Goal: Task Accomplishment & Management: Complete application form

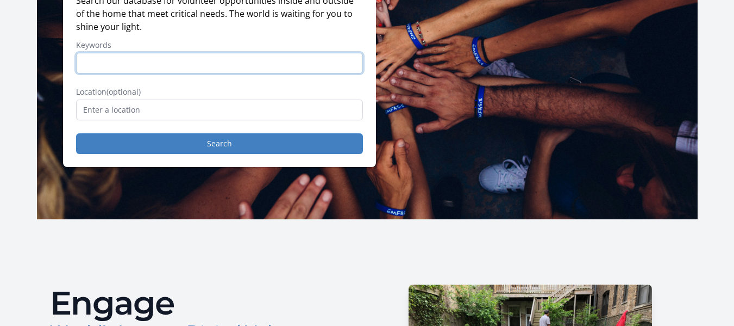
scroll to position [163, 0]
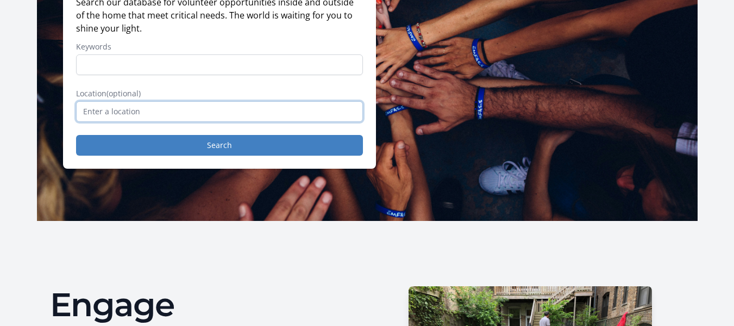
click at [183, 107] on input "text" at bounding box center [219, 111] width 287 height 21
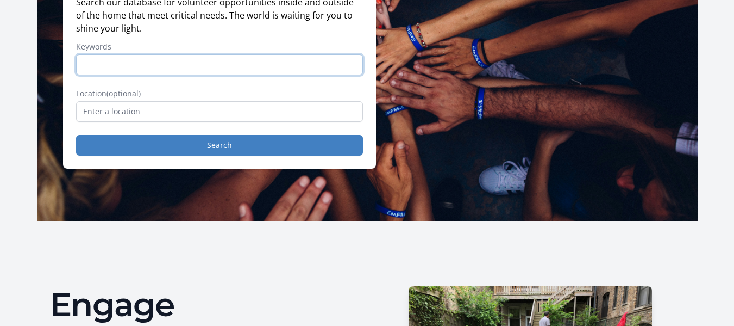
click at [141, 73] on input "Keywords" at bounding box center [219, 64] width 287 height 21
type input "Mental health"
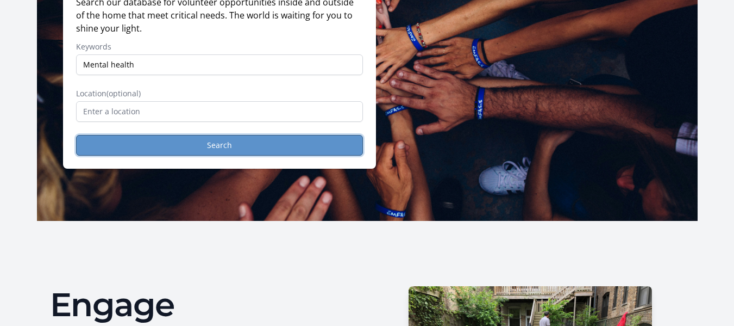
click at [216, 152] on button "Search" at bounding box center [219, 145] width 287 height 21
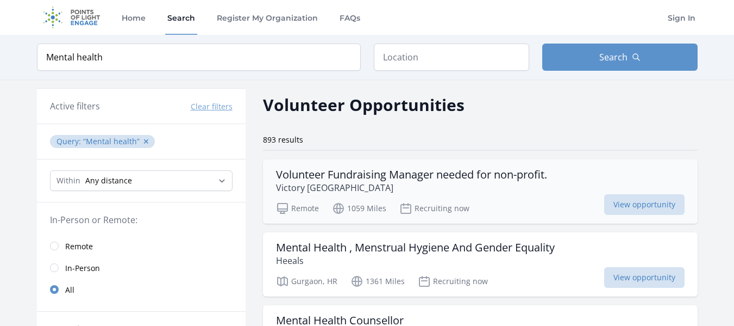
click at [430, 174] on h3 "Volunteer Fundraising Manager needed for non-profit." at bounding box center [411, 174] width 271 height 13
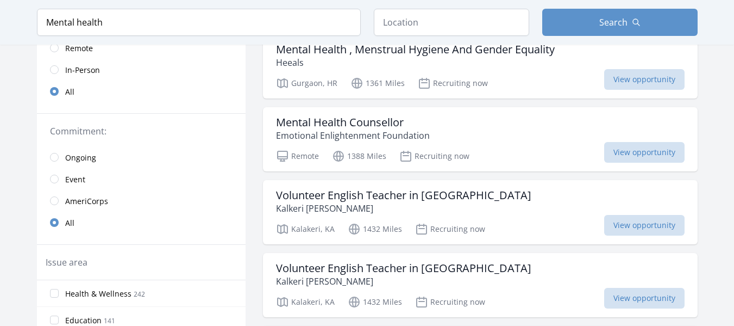
scroll to position [217, 0]
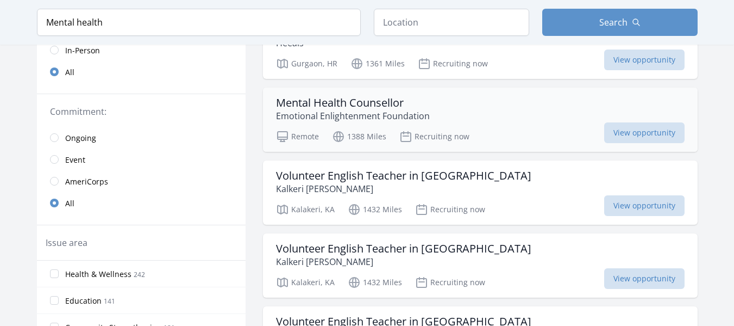
click at [382, 101] on h3 "Mental Health Counsellor" at bounding box center [353, 102] width 154 height 13
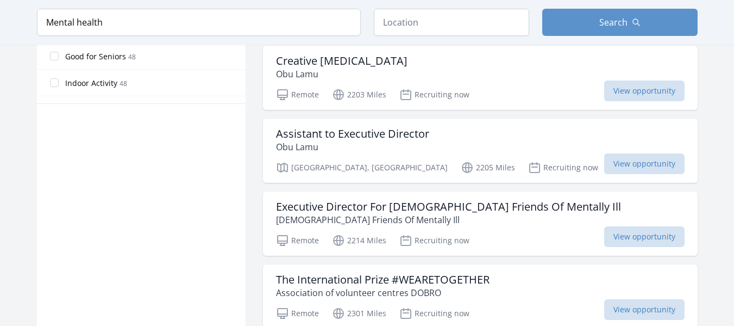
scroll to position [707, 0]
click at [359, 55] on h3 "Creative Psychologist" at bounding box center [342, 61] width 132 height 13
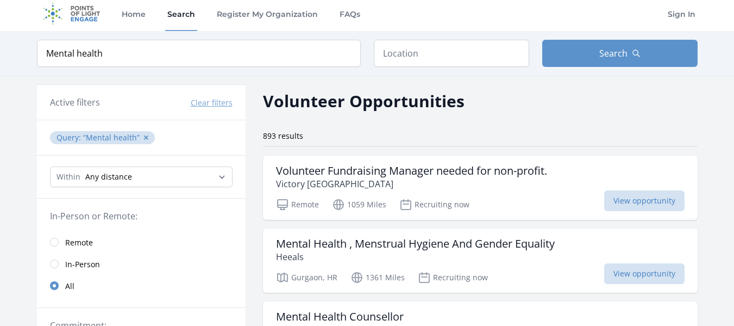
scroll to position [0, 0]
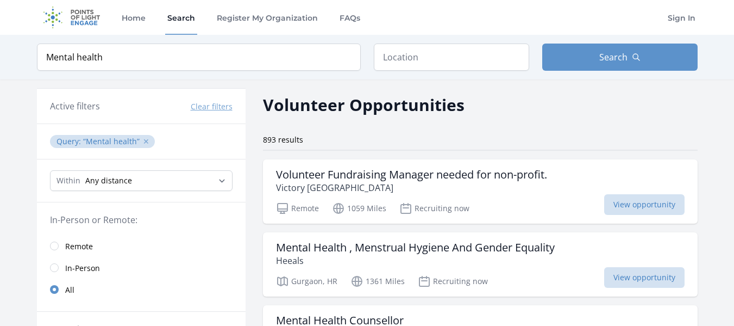
click at [143, 141] on button "✕" at bounding box center [146, 141] width 7 height 11
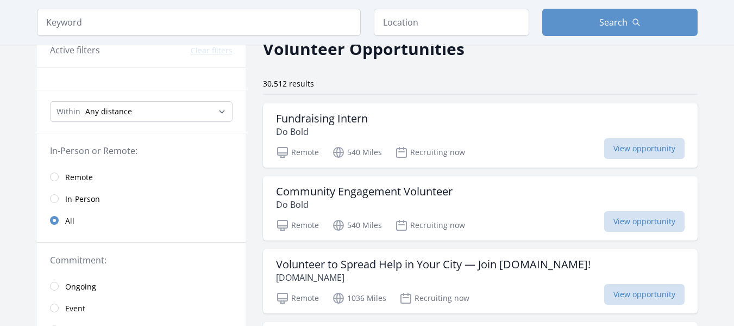
scroll to position [109, 0]
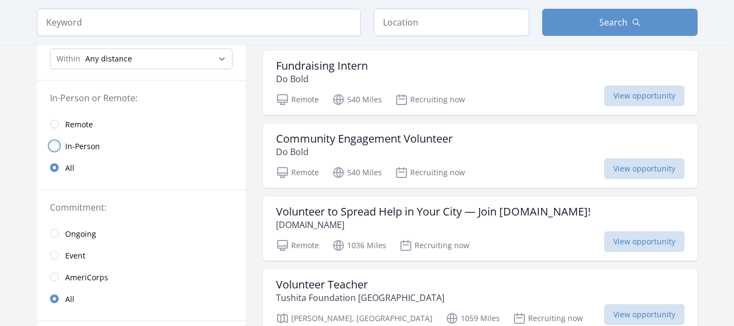
click at [57, 147] on input "radio" at bounding box center [54, 145] width 9 height 9
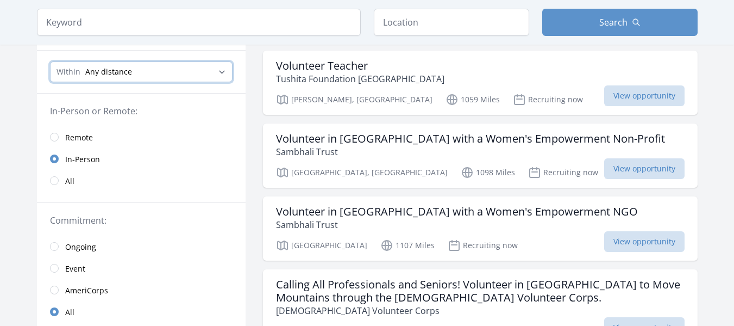
click at [199, 71] on select "Any distance , 5 Miles , 20 Miles , 50 Miles , 100 Miles" at bounding box center [141, 71] width 183 height 21
click at [431, 22] on input "text" at bounding box center [451, 22] width 155 height 27
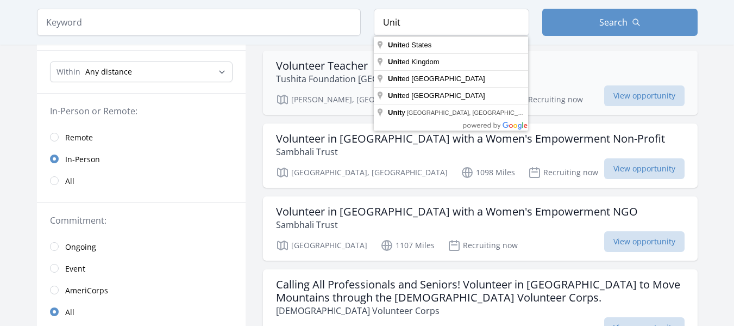
type input "United Arab Emirates"
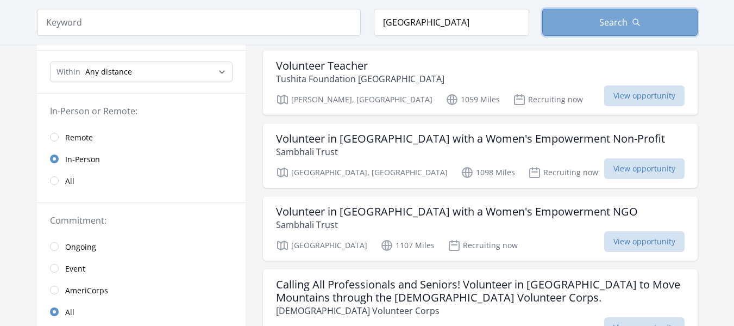
click at [640, 24] on button "Search" at bounding box center [619, 22] width 155 height 27
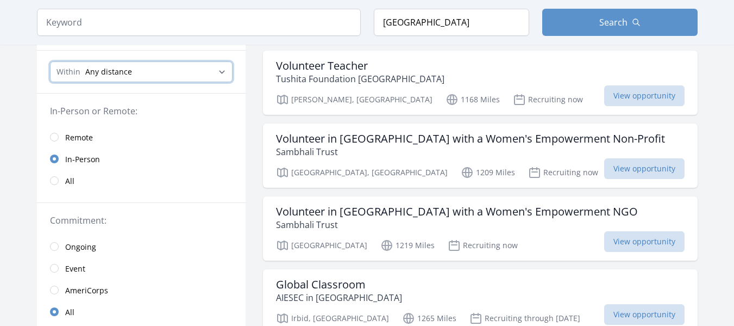
drag, startPoint x: 177, startPoint y: 74, endPoint x: 167, endPoint y: 80, distance: 11.5
click at [177, 74] on select "Any distance , 5 Miles , 20 Miles , 50 Miles , 100 Miles" at bounding box center [141, 71] width 183 height 21
select select "8046"
click at [50, 61] on select "Any distance , 5 Miles , 20 Miles , 50 Miles , 100 Miles" at bounding box center [141, 71] width 183 height 21
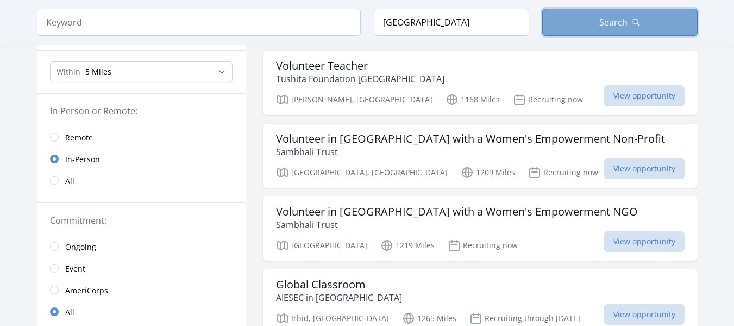
click at [632, 9] on button "Search" at bounding box center [619, 22] width 155 height 27
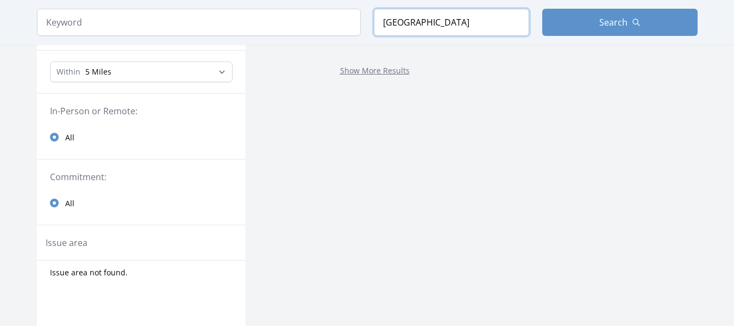
click at [453, 27] on input "United Arab Emirates" at bounding box center [451, 22] width 155 height 27
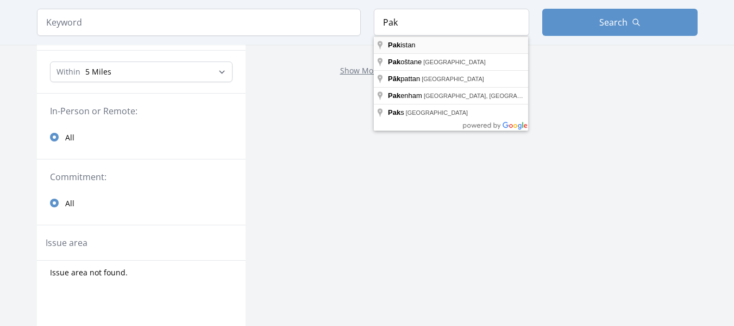
type input "Pakistan"
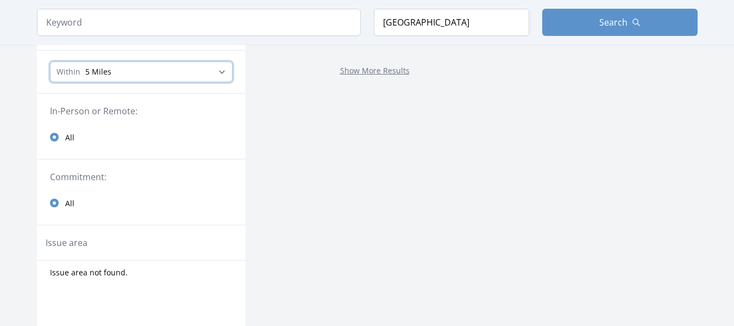
drag, startPoint x: 172, startPoint y: 69, endPoint x: 171, endPoint y: 74, distance: 5.5
click at [172, 69] on select "Any distance , 5 Miles , 20 Miles , 50 Miles , 100 Miles" at bounding box center [141, 71] width 183 height 21
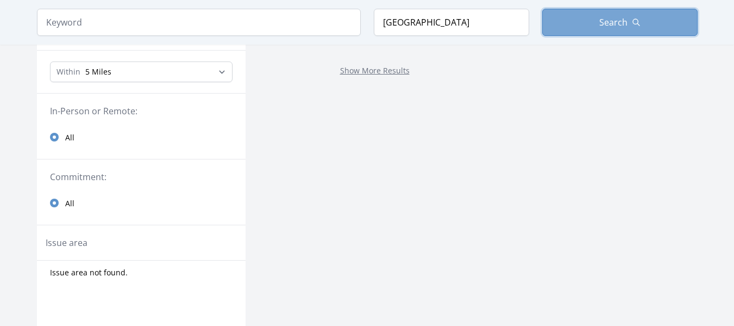
click at [605, 29] on button "Search" at bounding box center [619, 22] width 155 height 27
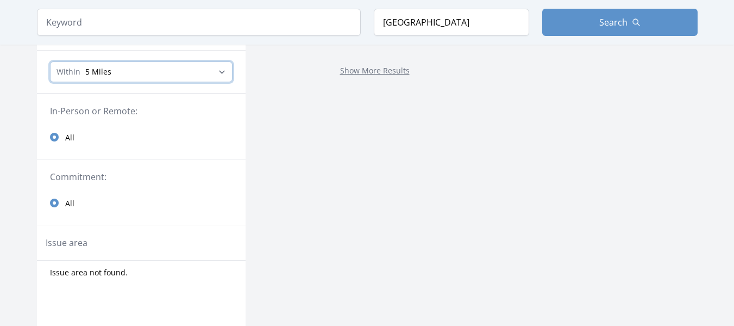
click at [185, 74] on select "Any distance , 5 Miles , 20 Miles , 50 Miles , 100 Miles" at bounding box center [141, 71] width 183 height 21
select select "all"
click at [50, 61] on select "Any distance , 5 Miles , 20 Miles , 50 Miles , 100 Miles" at bounding box center [141, 71] width 183 height 21
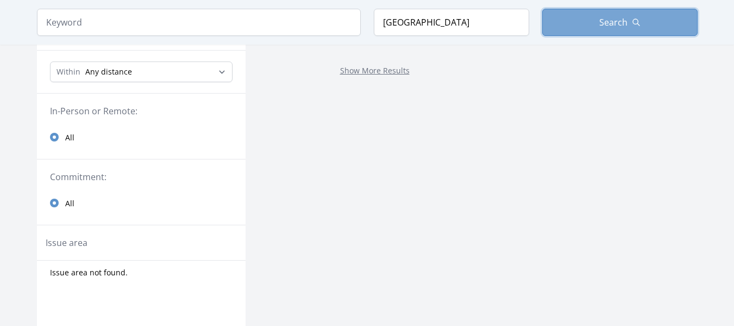
click at [625, 25] on span "Search" at bounding box center [613, 22] width 28 height 13
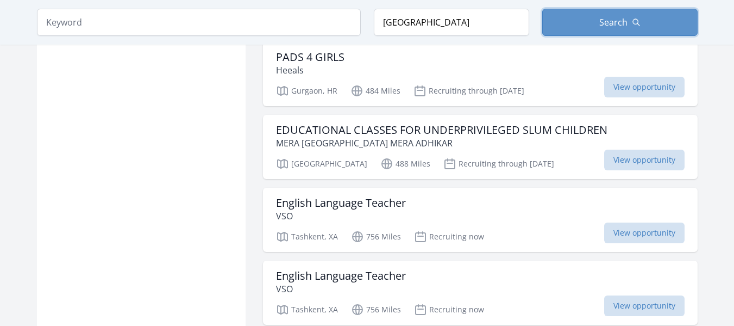
scroll to position [924, 0]
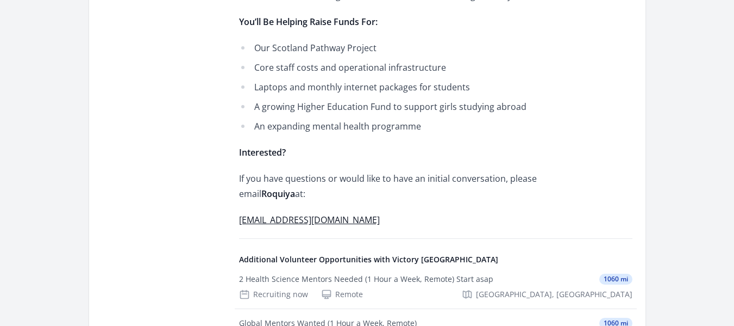
scroll to position [902, 0]
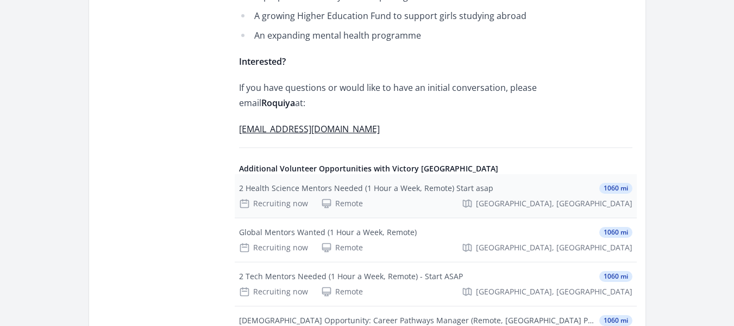
click at [441, 183] on div "2 Health Science Mentors Needed (1 Hour a Week, Remote) Start asap" at bounding box center [366, 188] width 254 height 11
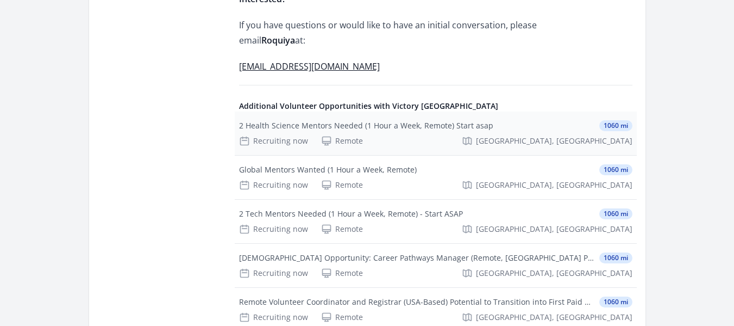
scroll to position [966, 0]
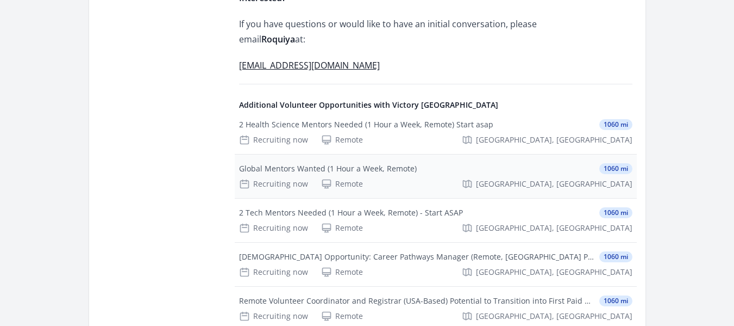
click at [388, 163] on div "Global Mentors Wanted (1 Hour a Week, Remote)" at bounding box center [328, 168] width 178 height 11
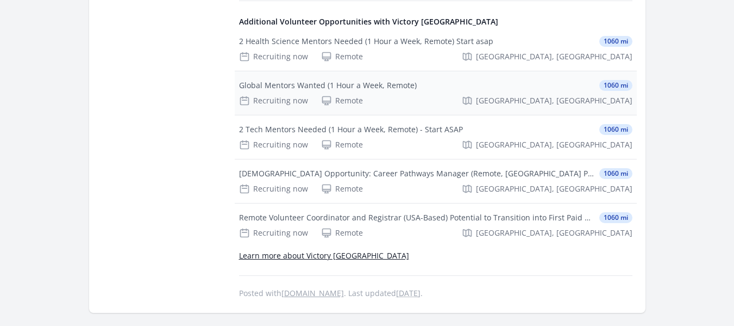
scroll to position [1050, 0]
click at [338, 249] on link "Learn more about Victory Afghanistan" at bounding box center [324, 254] width 170 height 10
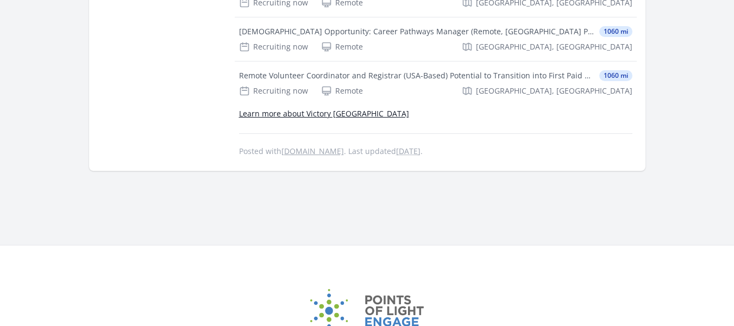
scroll to position [1282, 0]
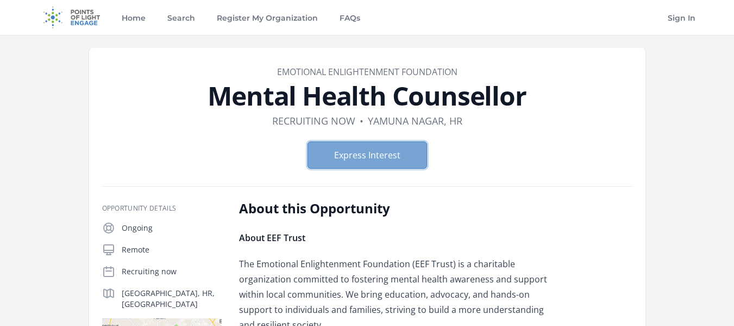
click at [376, 157] on button "Express Interest" at bounding box center [368, 154] width 120 height 27
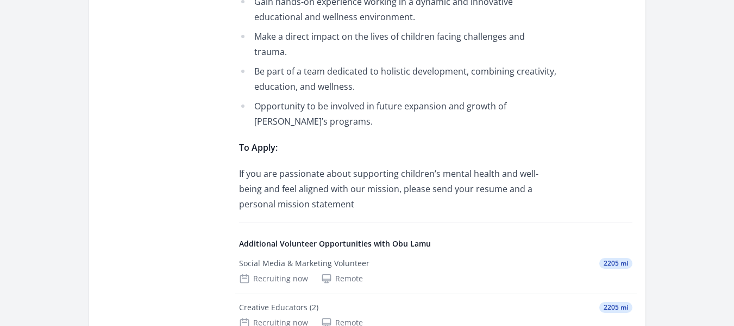
scroll to position [1141, 0]
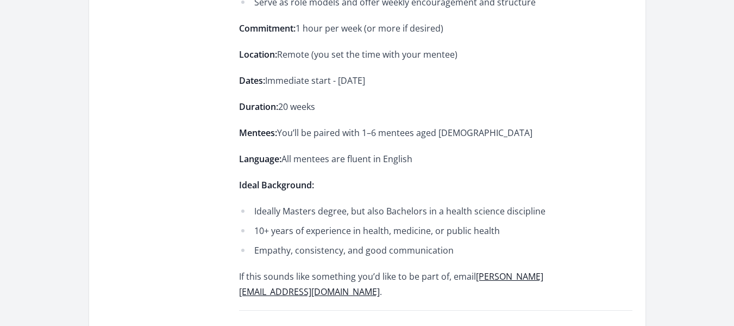
scroll to position [489, 0]
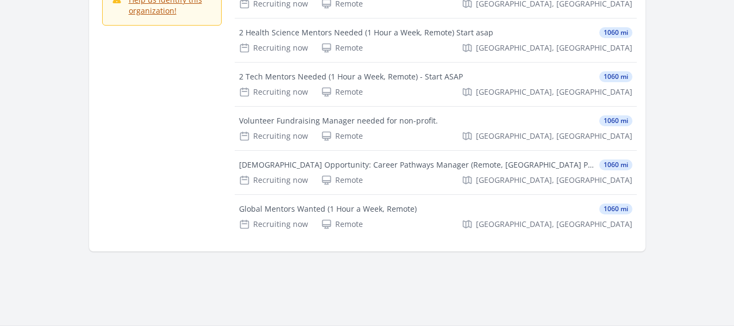
scroll to position [159, 0]
